Goal: Task Accomplishment & Management: Use online tool/utility

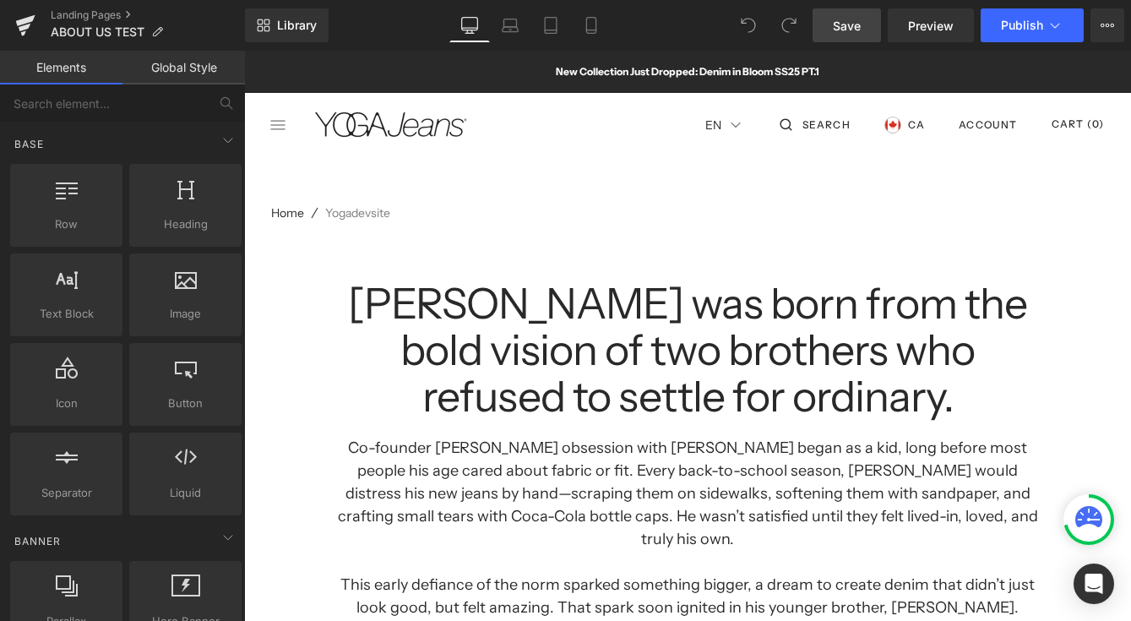
click at [843, 35] on link "Save" at bounding box center [846, 25] width 68 height 34
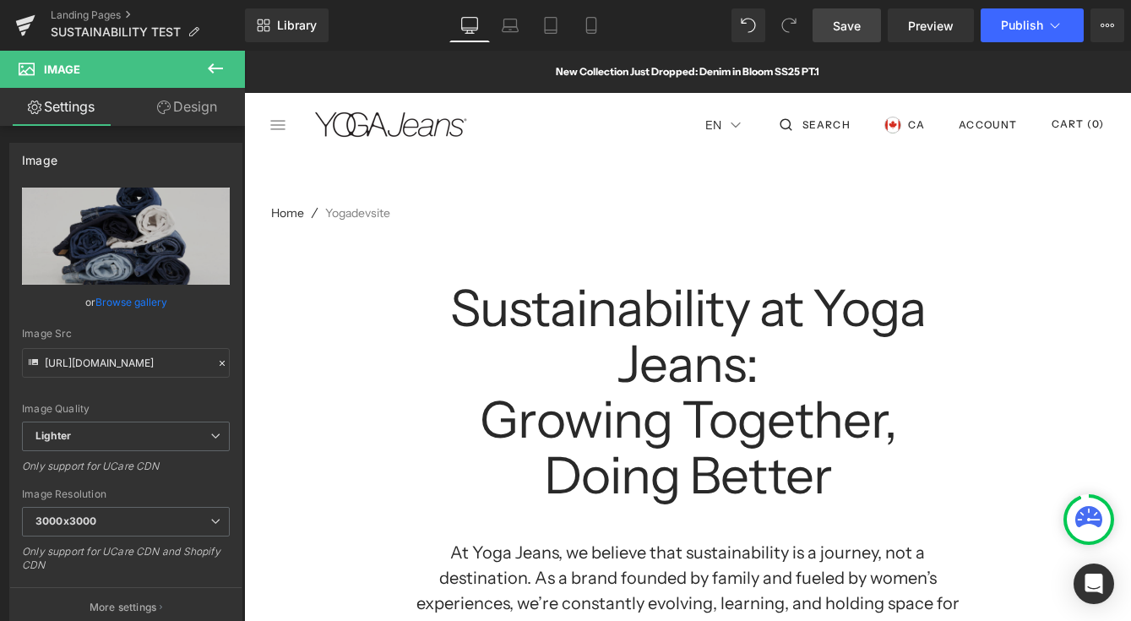
click at [838, 26] on span "Save" at bounding box center [847, 26] width 28 height 18
